Goal: Task Accomplishment & Management: Complete application form

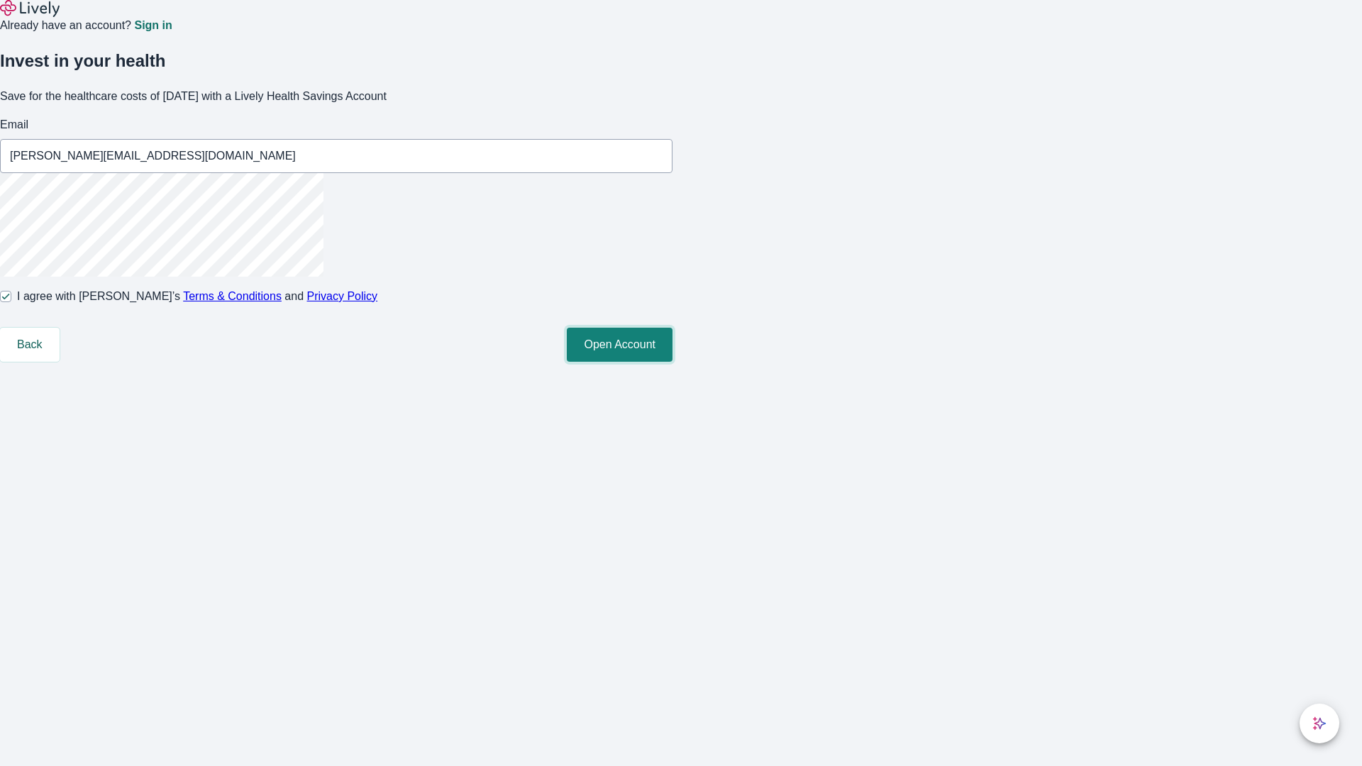
click at [673, 362] on button "Open Account" at bounding box center [620, 345] width 106 height 34
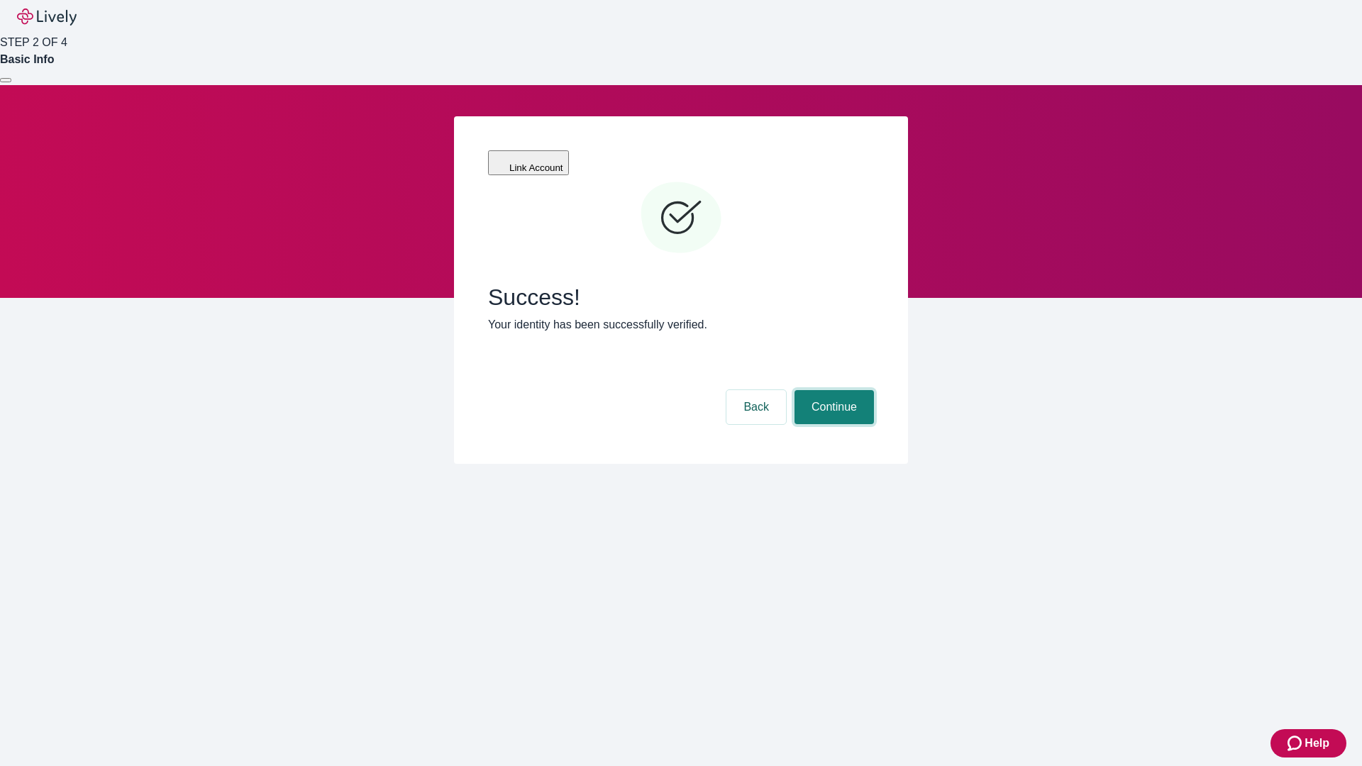
click at [832, 390] on button "Continue" at bounding box center [834, 407] width 79 height 34
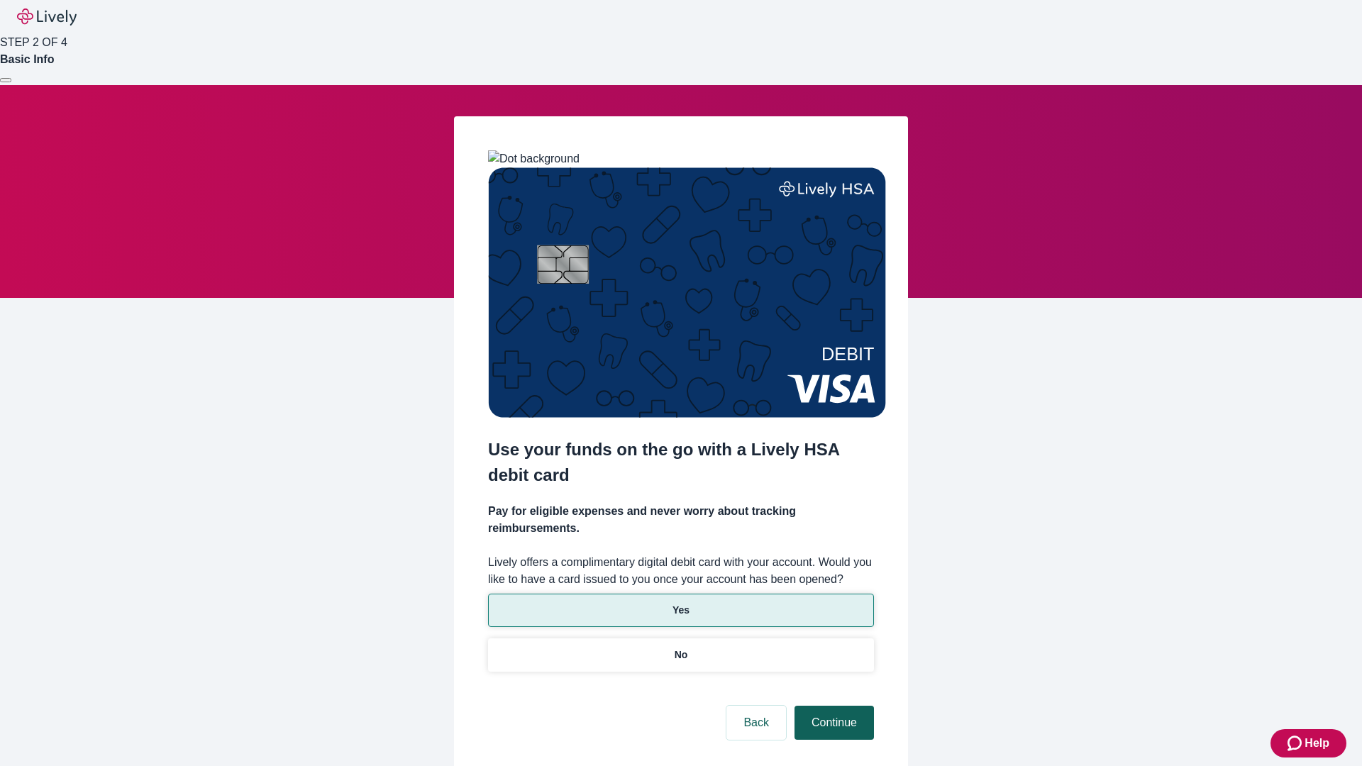
click at [681, 603] on p "Yes" at bounding box center [681, 610] width 17 height 15
click at [832, 706] on button "Continue" at bounding box center [834, 723] width 79 height 34
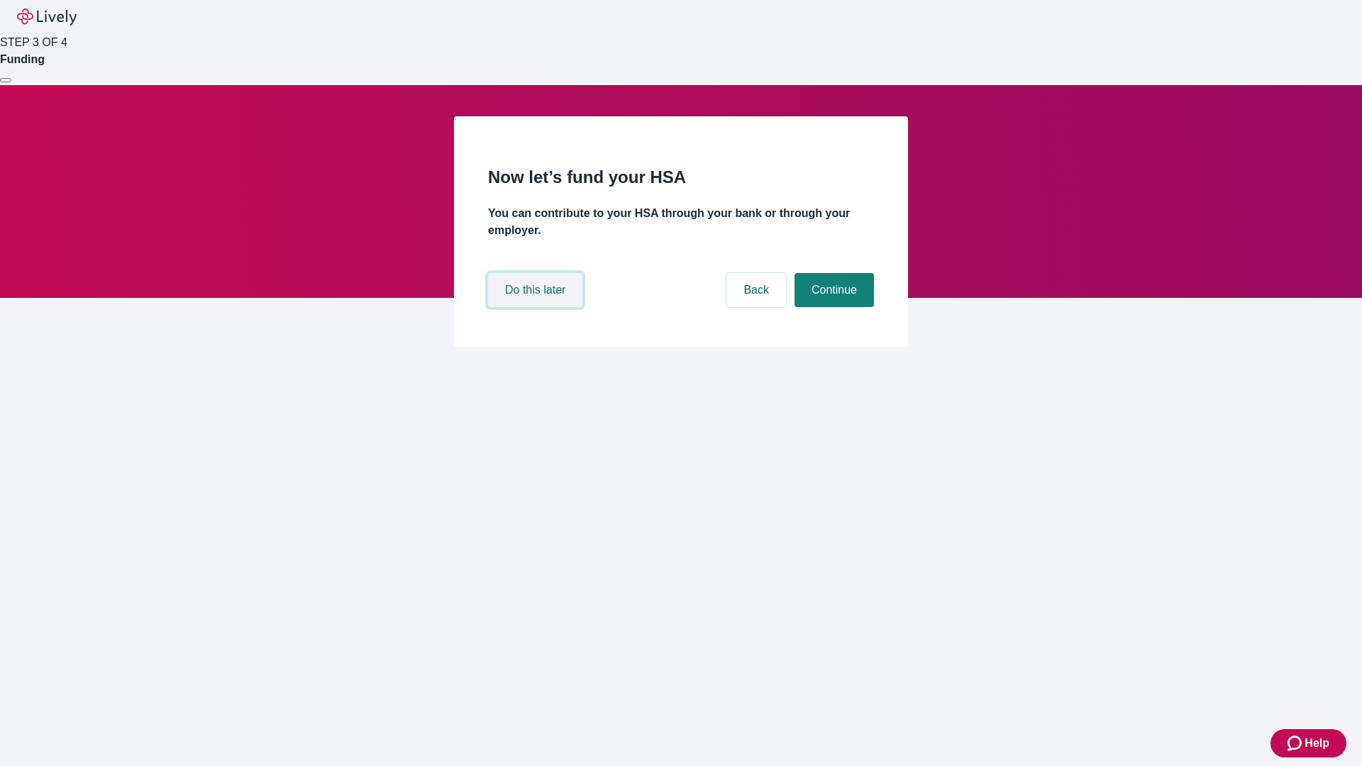
click at [537, 307] on button "Do this later" at bounding box center [535, 290] width 94 height 34
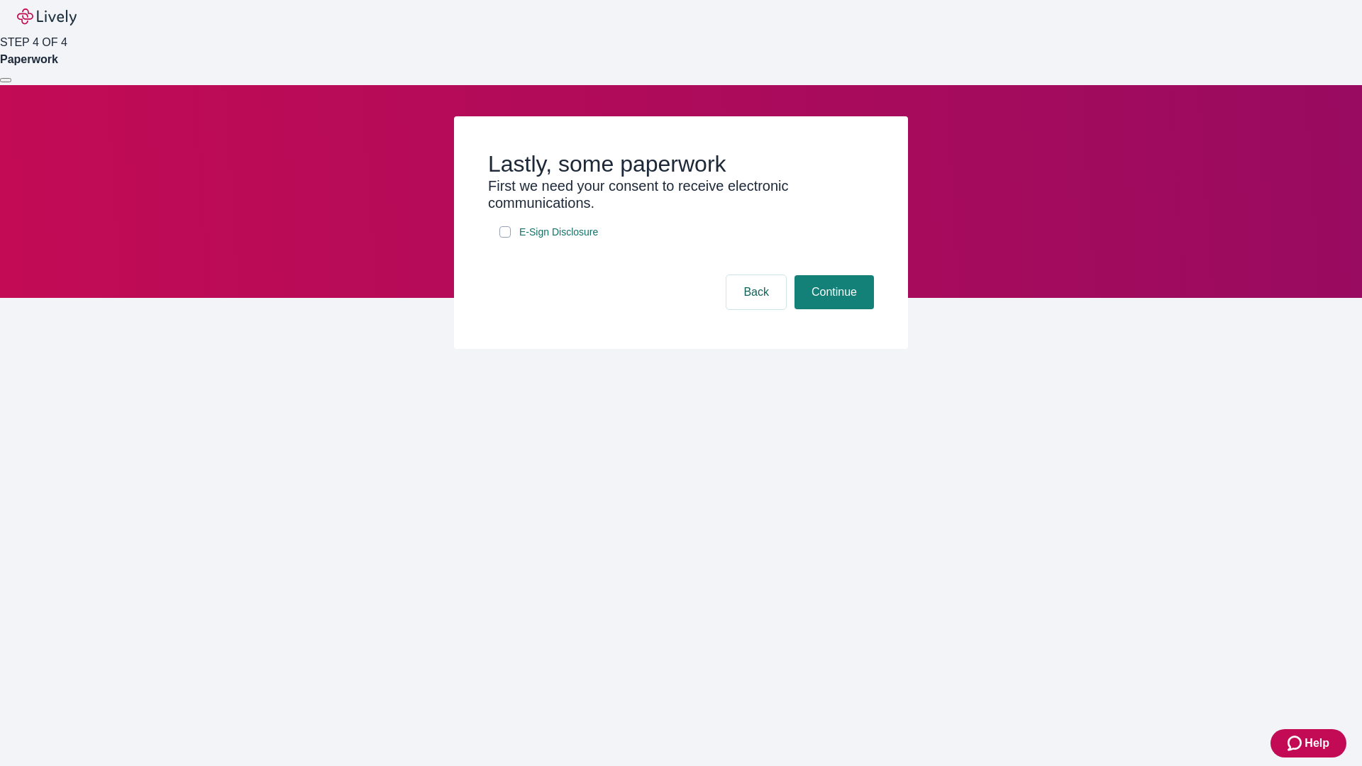
click at [505, 238] on input "E-Sign Disclosure" at bounding box center [505, 231] width 11 height 11
checkbox input "true"
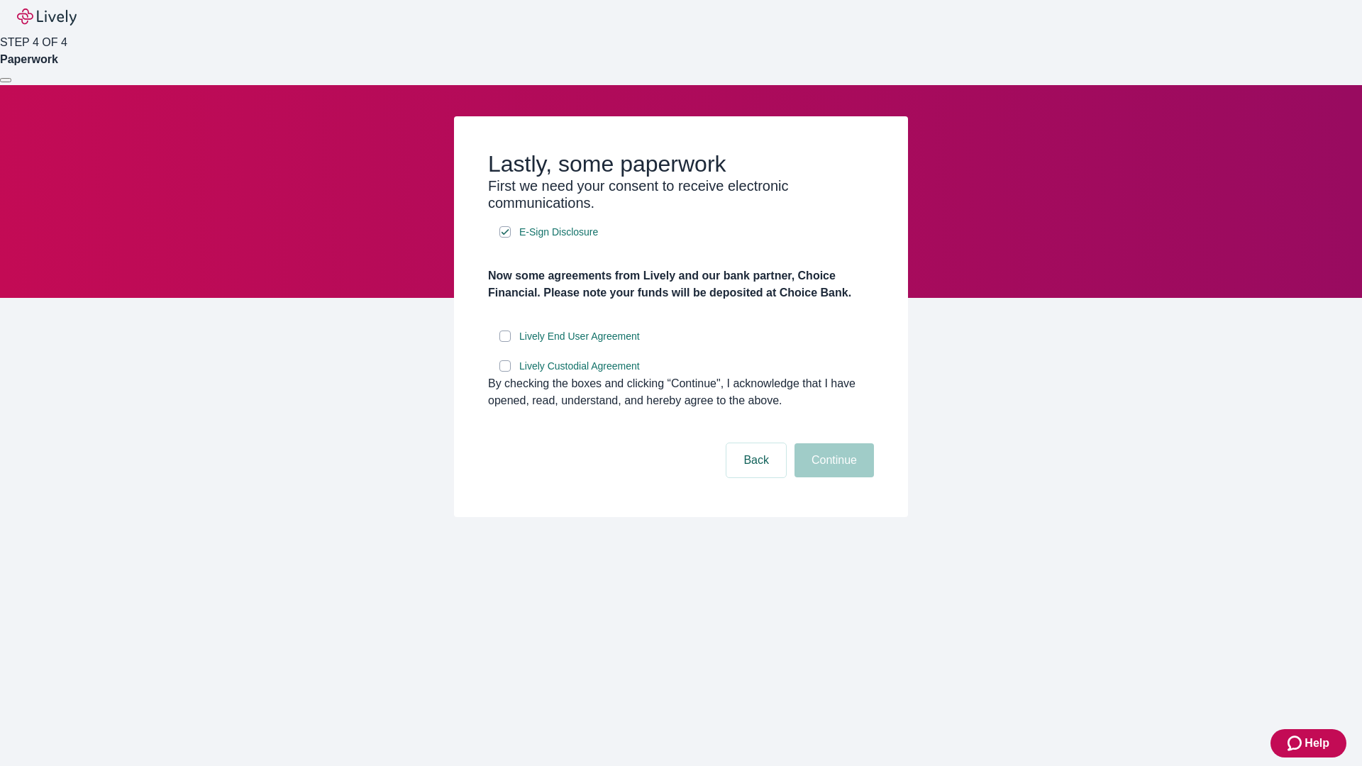
click at [505, 342] on input "Lively End User Agreement" at bounding box center [505, 336] width 11 height 11
checkbox input "true"
click at [505, 372] on input "Lively Custodial Agreement" at bounding box center [505, 365] width 11 height 11
checkbox input "true"
click at [832, 478] on button "Continue" at bounding box center [834, 461] width 79 height 34
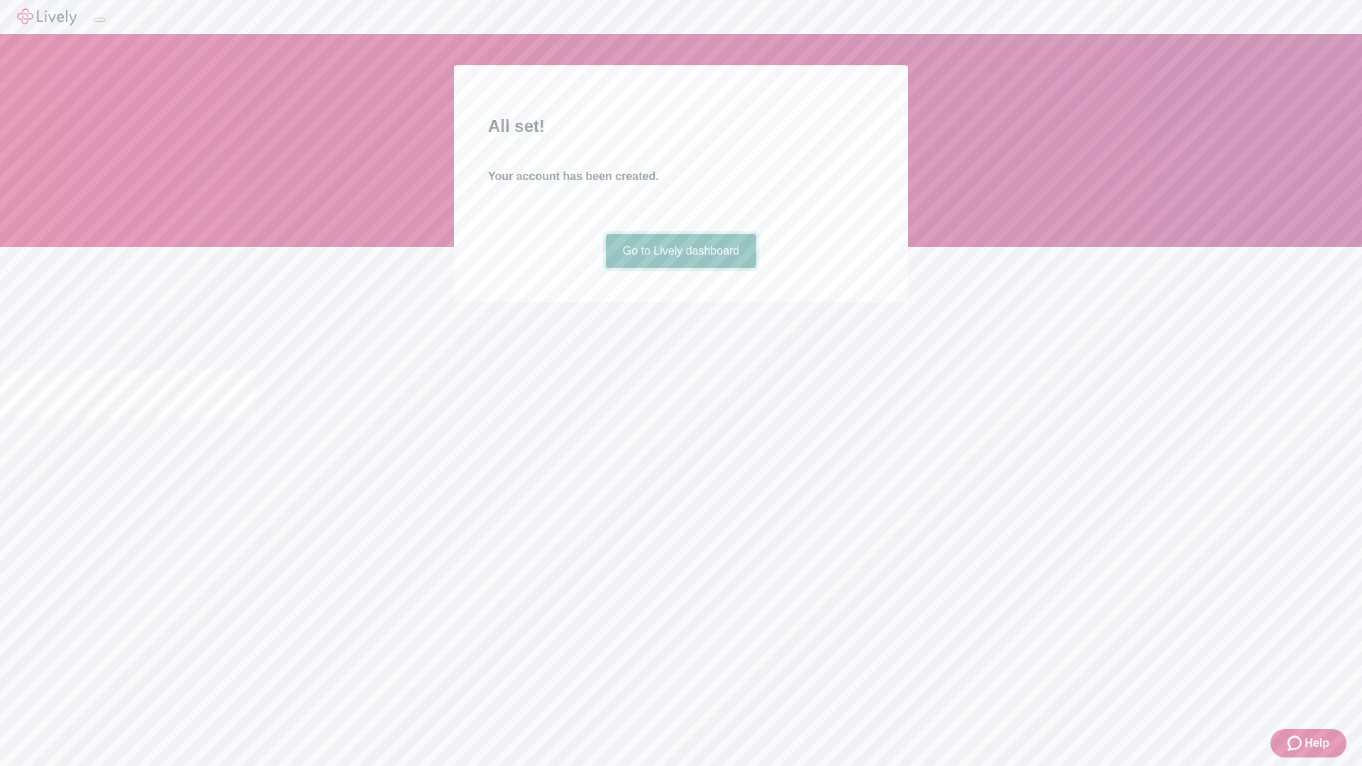
click at [681, 268] on link "Go to Lively dashboard" at bounding box center [681, 251] width 151 height 34
